Goal: Task Accomplishment & Management: Complete application form

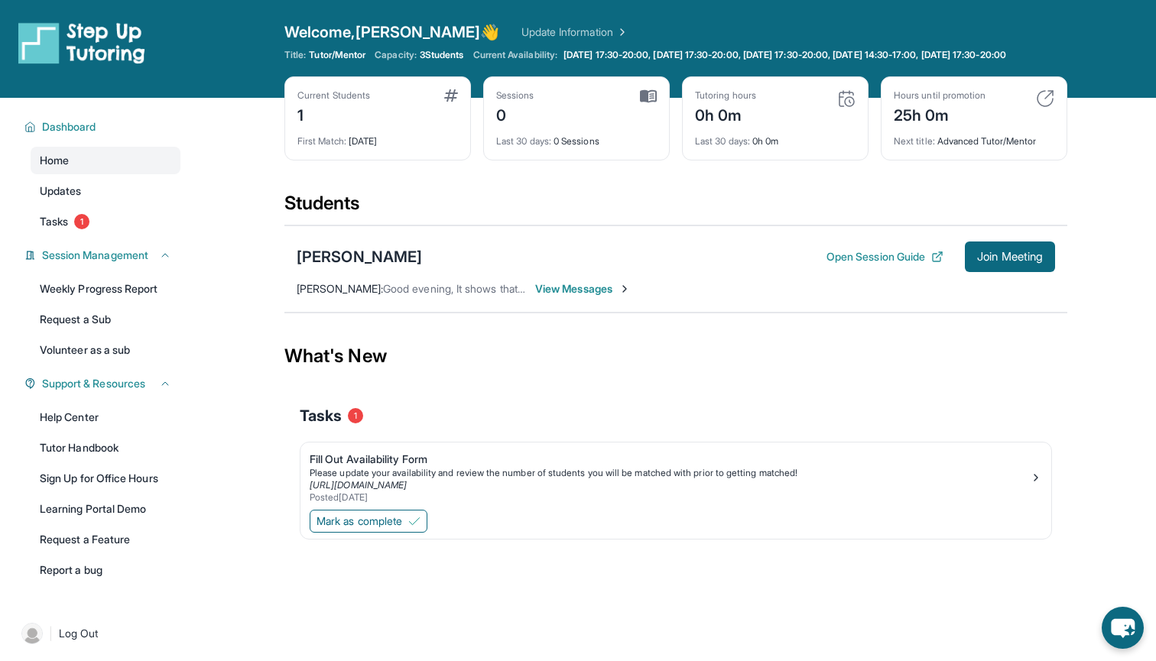
click at [600, 297] on span "View Messages" at bounding box center [583, 288] width 96 height 15
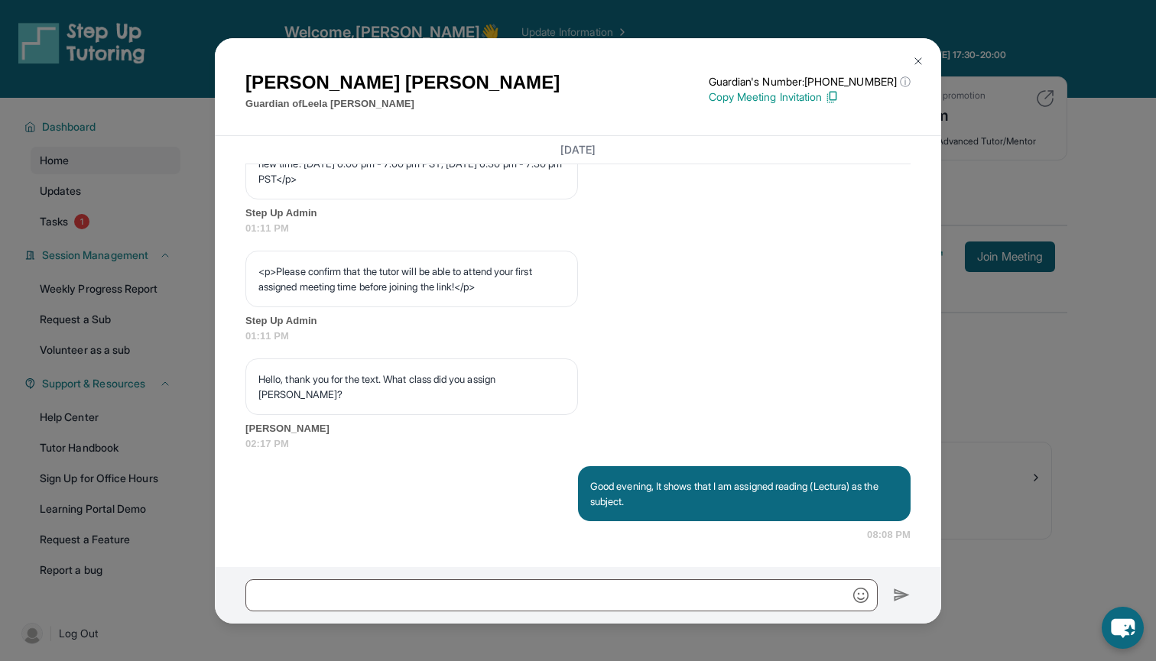
scroll to position [918, 0]
click at [917, 57] on img at bounding box center [918, 61] width 12 height 12
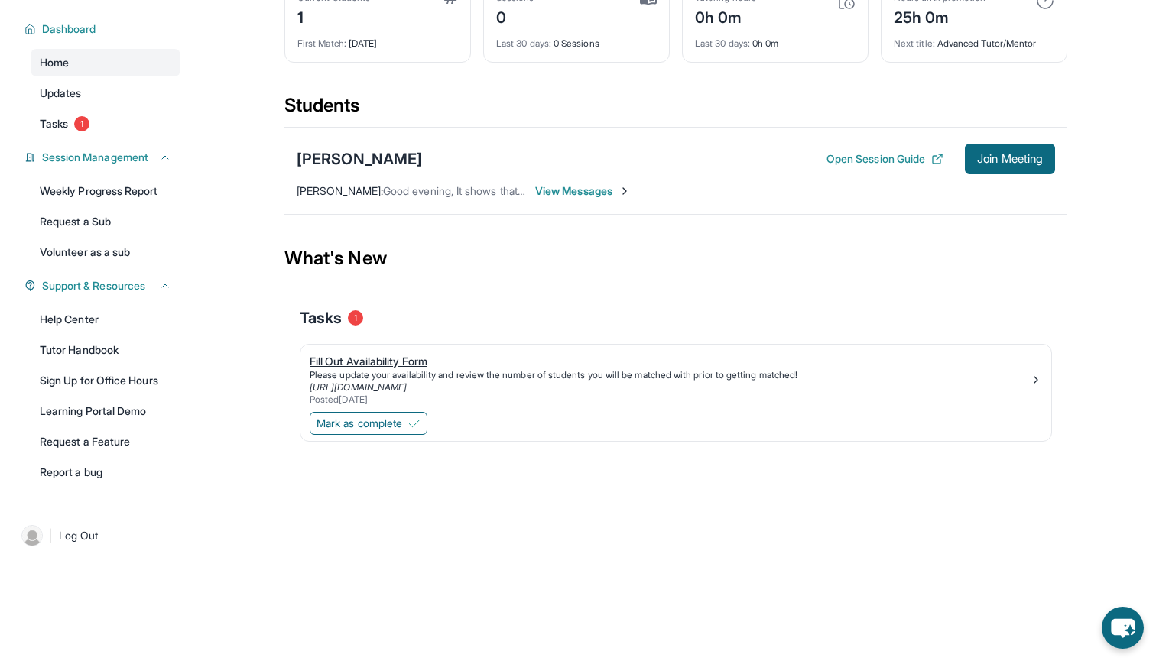
scroll to position [110, 0]
click at [94, 123] on link "Tasks 1" at bounding box center [106, 124] width 150 height 28
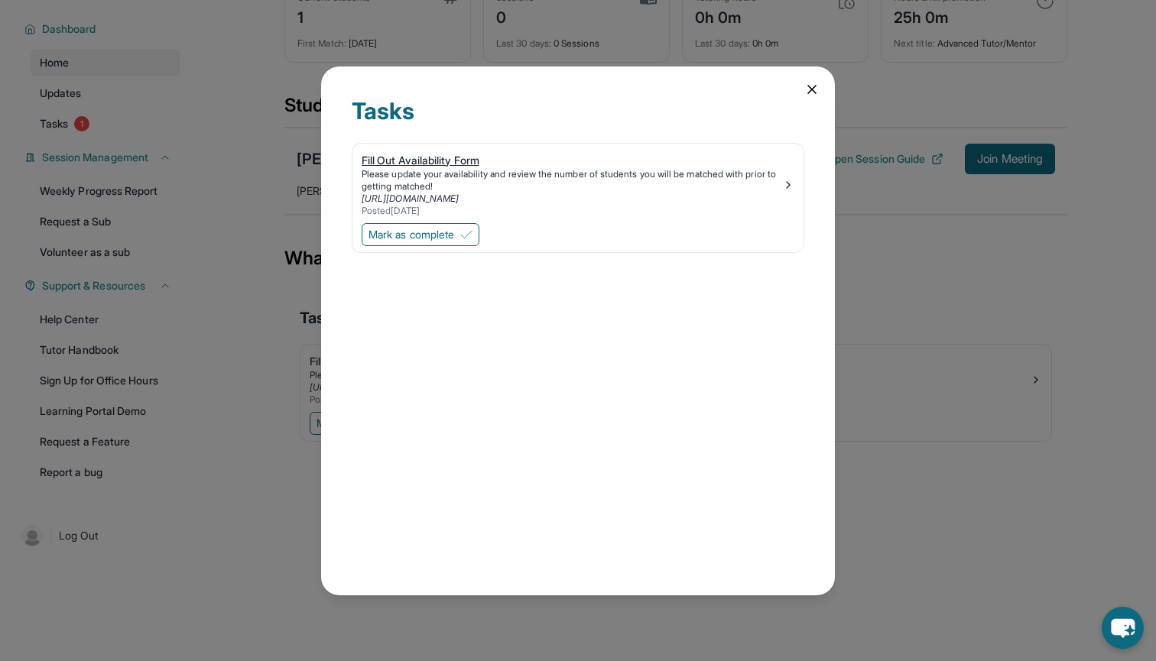
click at [453, 160] on div "Fill Out Availability Form" at bounding box center [572, 160] width 421 height 15
click at [804, 87] on icon at bounding box center [811, 89] width 15 height 15
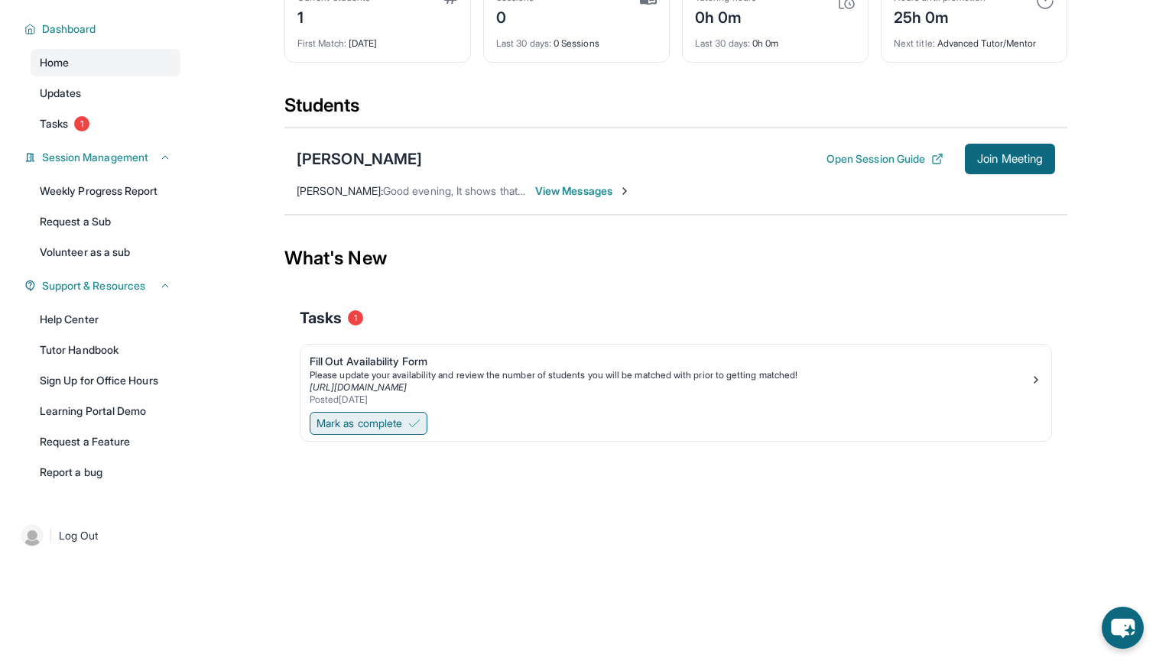
click at [392, 424] on span "Mark as complete" at bounding box center [360, 423] width 86 height 15
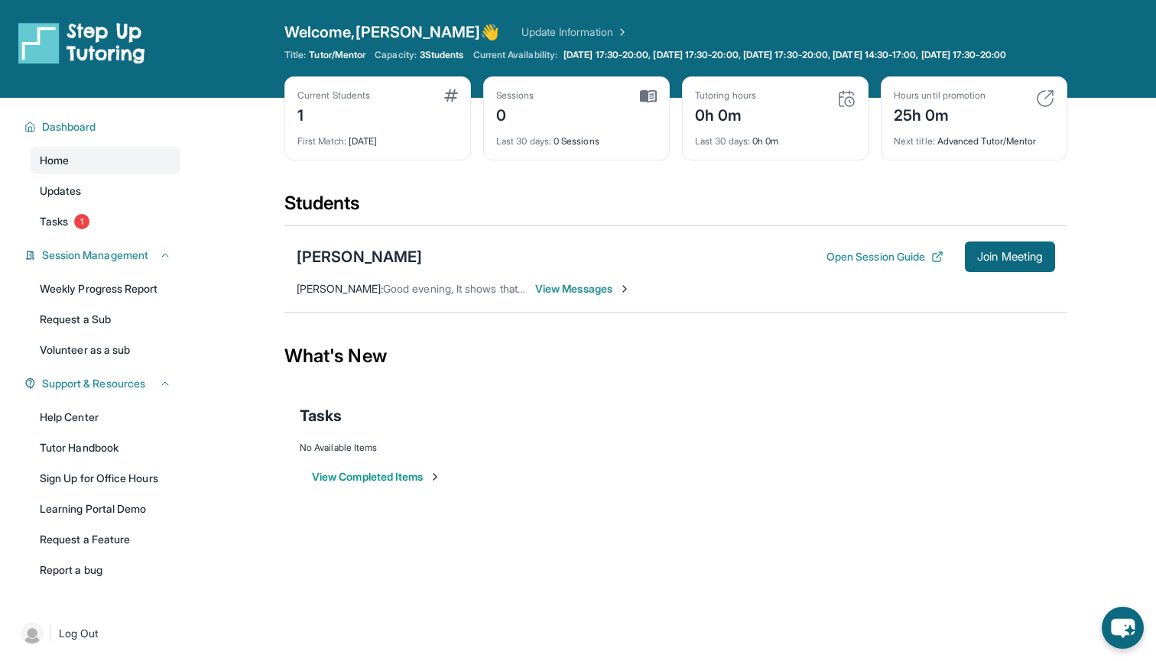
scroll to position [0, 0]
click at [56, 229] on span "Tasks" at bounding box center [54, 221] width 28 height 15
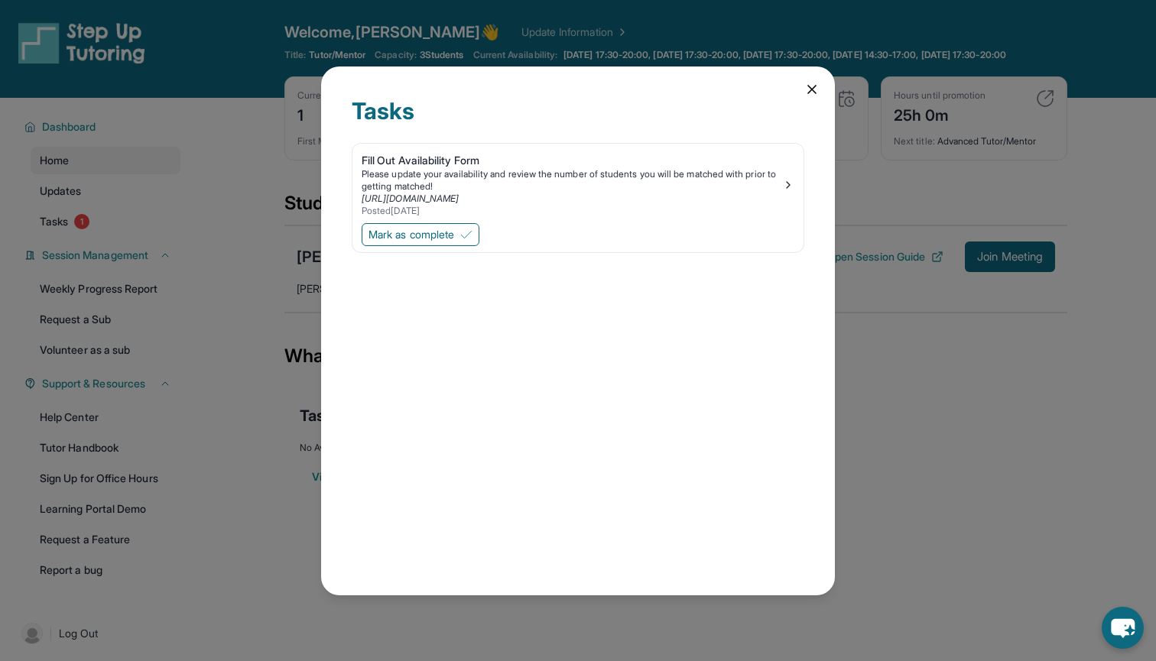
click at [814, 86] on icon at bounding box center [811, 89] width 15 height 15
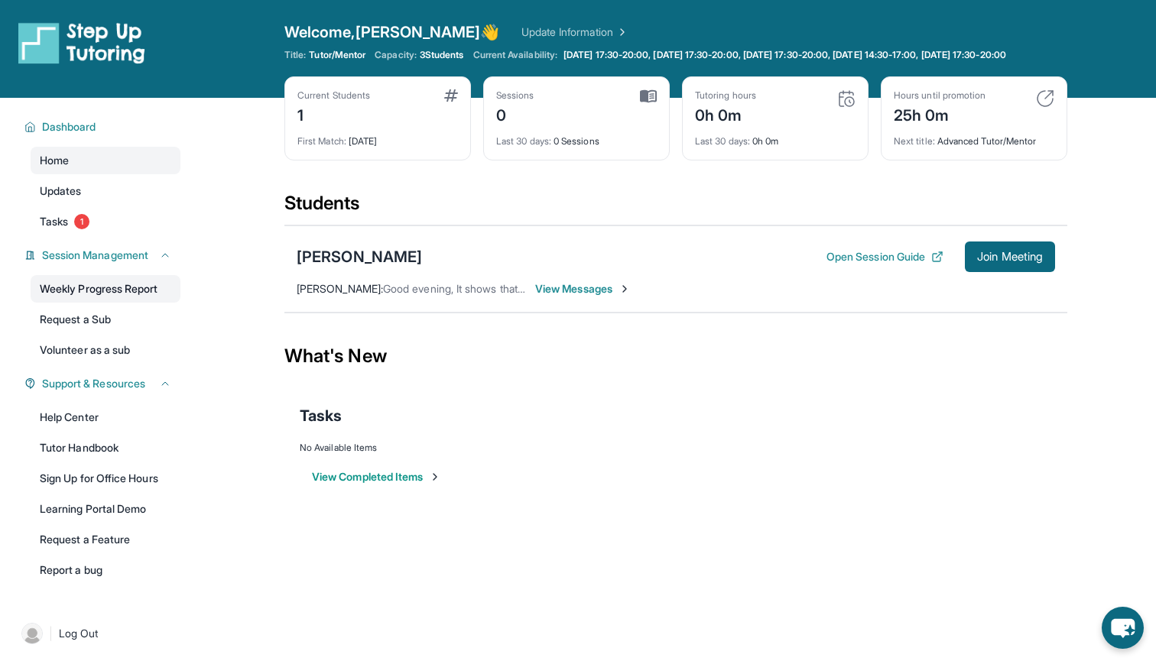
click at [118, 302] on link "Weekly Progress Report" at bounding box center [106, 289] width 150 height 28
click at [61, 205] on link "Updates" at bounding box center [106, 191] width 150 height 28
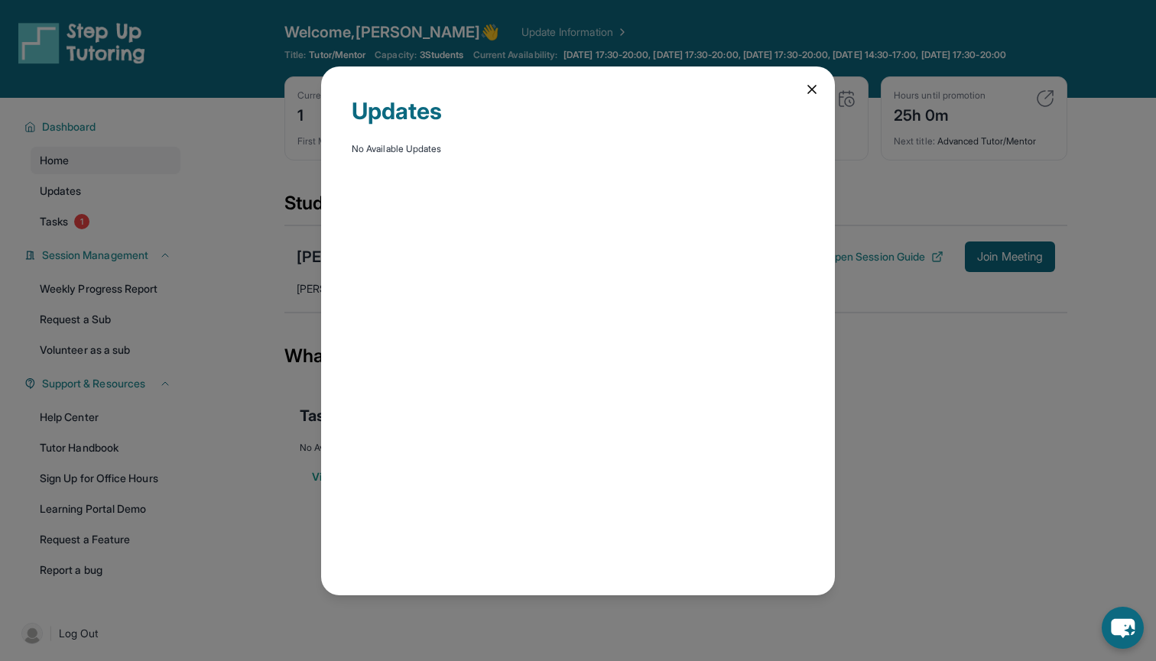
click at [807, 90] on icon at bounding box center [811, 89] width 15 height 15
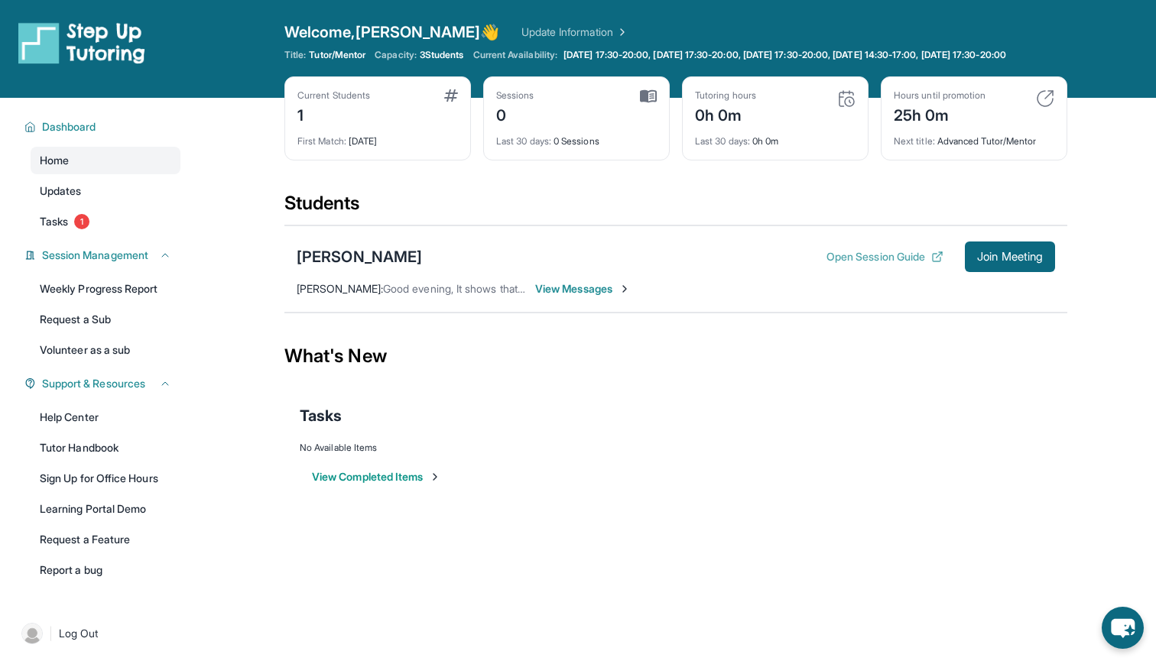
click at [843, 265] on button "Open Session Guide" at bounding box center [885, 256] width 117 height 15
